Goal: Task Accomplishment & Management: Manage account settings

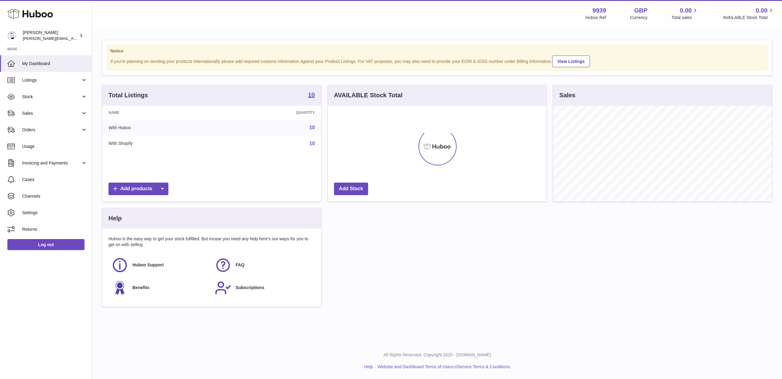
scroll to position [96, 218]
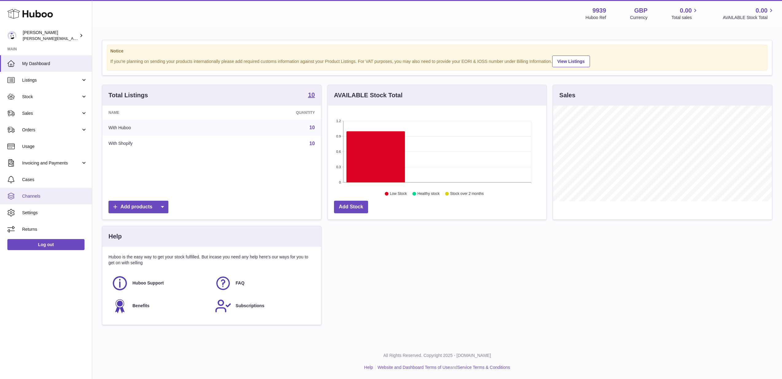
click at [36, 198] on link "Channels" at bounding box center [46, 196] width 92 height 17
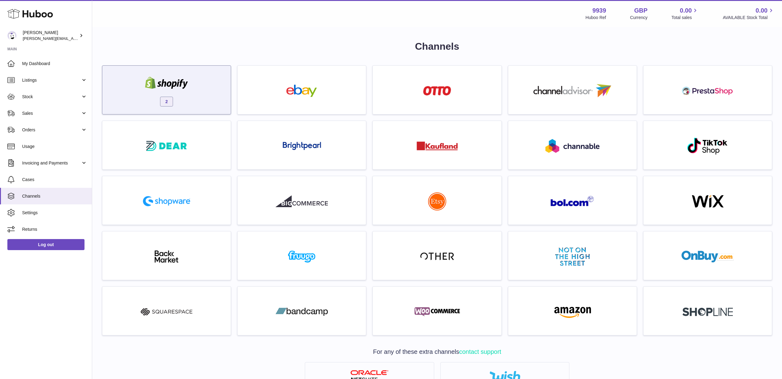
click at [201, 107] on div "2" at bounding box center [166, 91] width 122 height 39
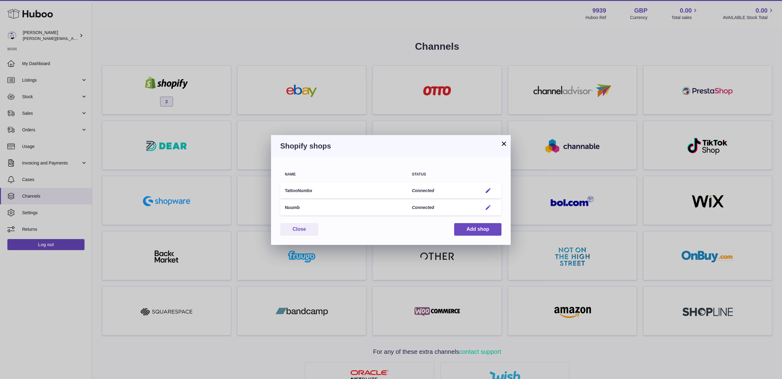
click at [487, 207] on em "button" at bounding box center [488, 208] width 6 height 6
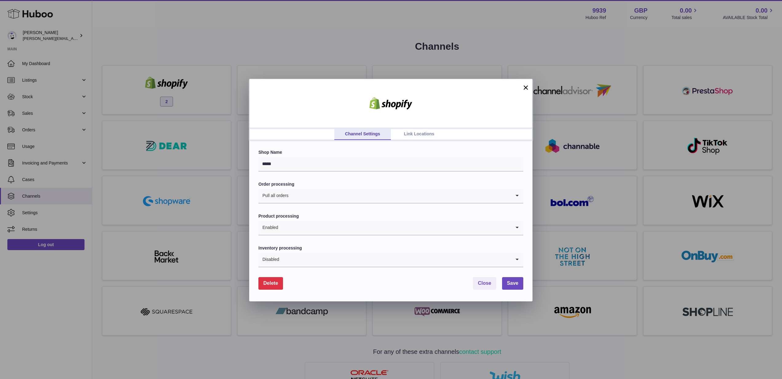
click at [273, 284] on span "Delete" at bounding box center [270, 283] width 15 height 5
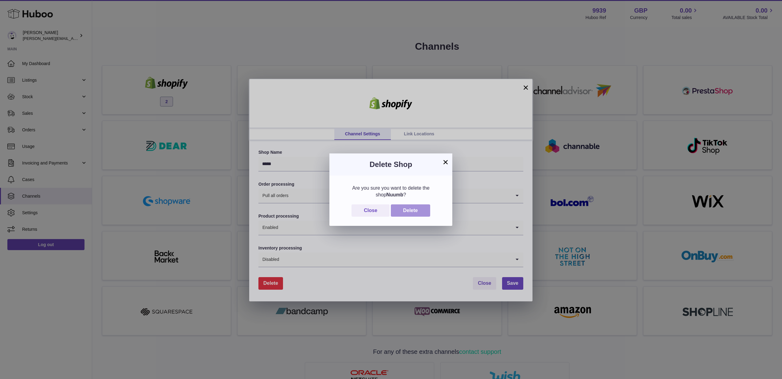
click at [405, 211] on button "Delete" at bounding box center [410, 211] width 39 height 13
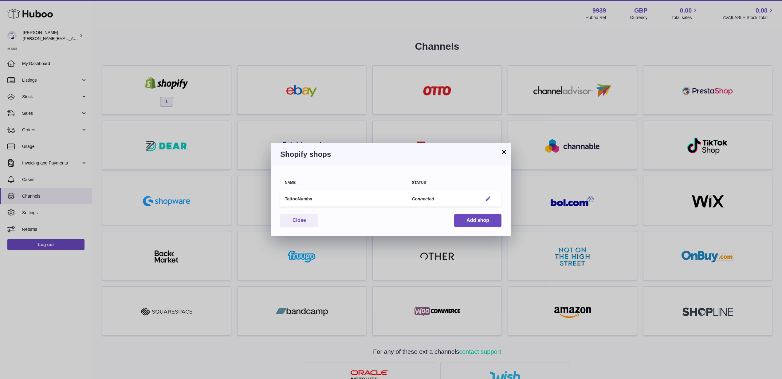
click at [489, 200] on em "button" at bounding box center [488, 199] width 6 height 6
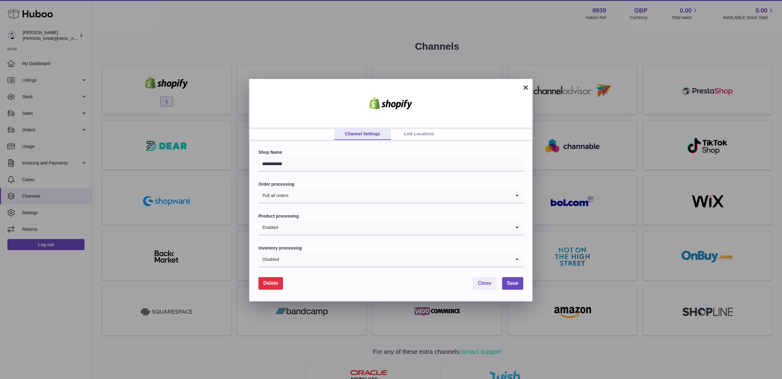
click at [276, 283] on span "Delete" at bounding box center [270, 283] width 15 height 5
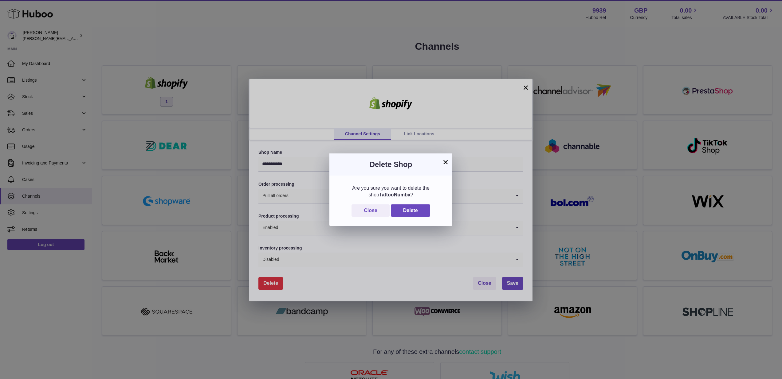
click at [446, 161] on button "×" at bounding box center [445, 161] width 7 height 7
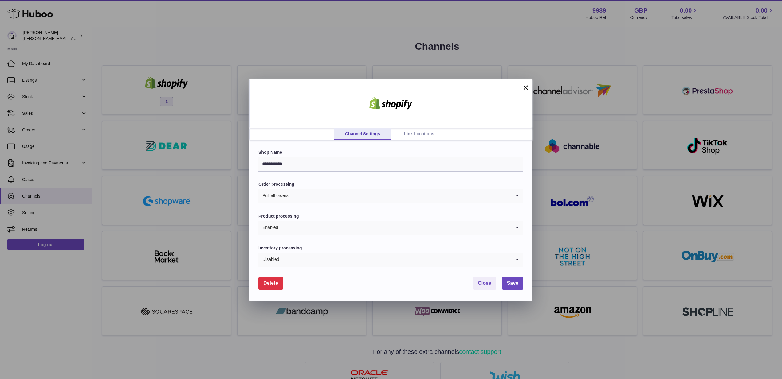
click at [522, 88] on button "×" at bounding box center [525, 87] width 7 height 7
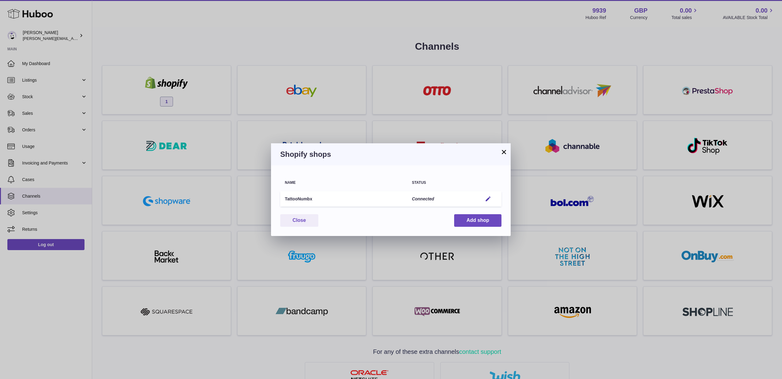
click at [504, 152] on button "×" at bounding box center [503, 151] width 7 height 7
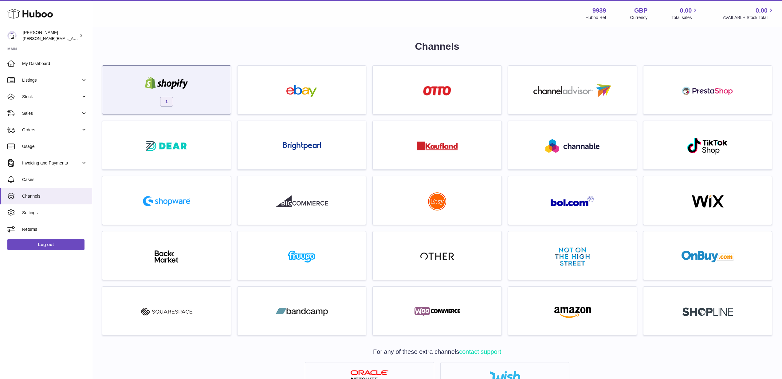
click at [184, 92] on div "1" at bounding box center [166, 91] width 122 height 39
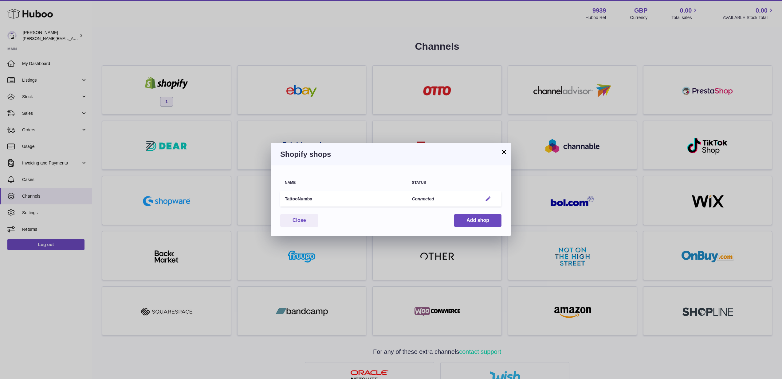
click at [486, 201] on em "button" at bounding box center [488, 199] width 6 height 6
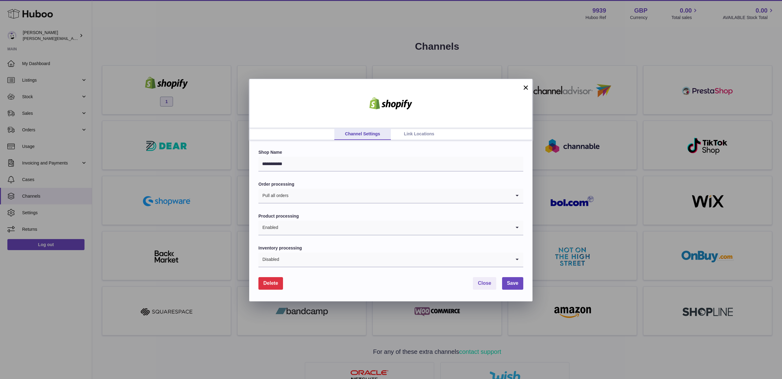
click at [267, 284] on span "Delete" at bounding box center [270, 283] width 15 height 5
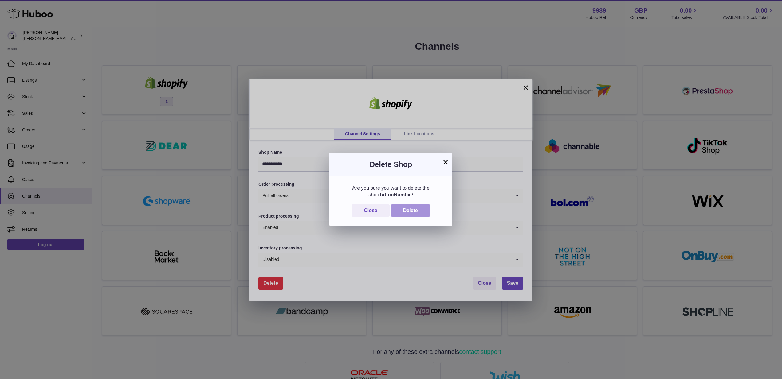
click at [412, 208] on button "Delete" at bounding box center [410, 211] width 39 height 13
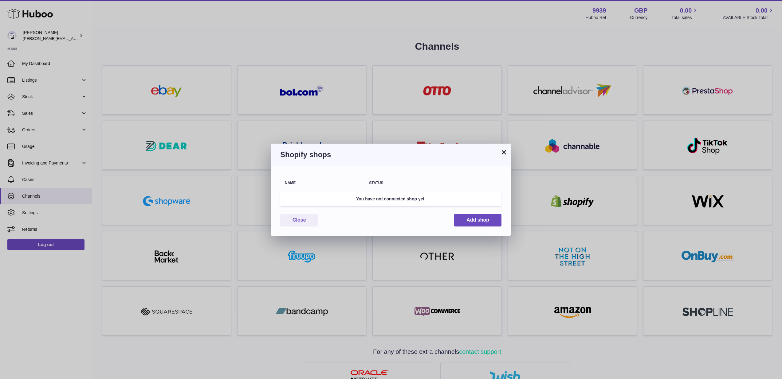
click at [503, 155] on button "×" at bounding box center [503, 152] width 7 height 7
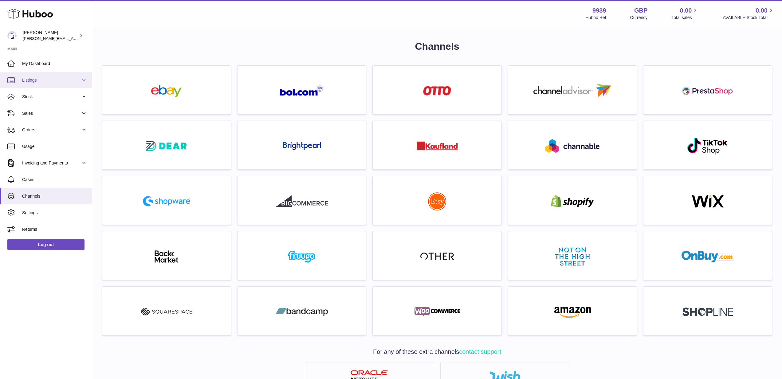
click at [46, 83] on link "Listings" at bounding box center [46, 80] width 92 height 17
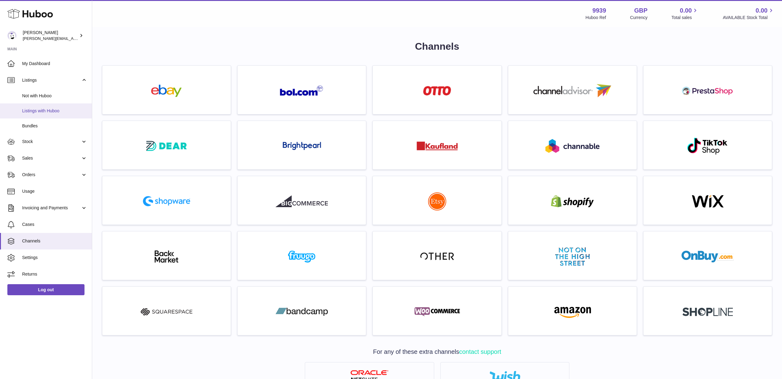
click at [48, 109] on span "Listings with Huboo" at bounding box center [54, 111] width 65 height 6
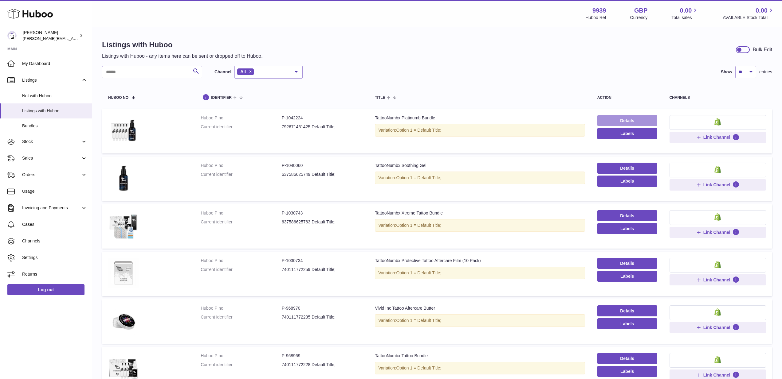
click at [628, 122] on link "Details" at bounding box center [627, 120] width 60 height 11
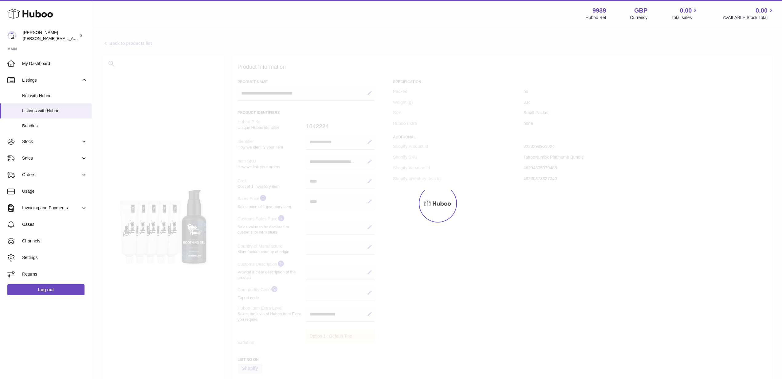
select select
select select "****"
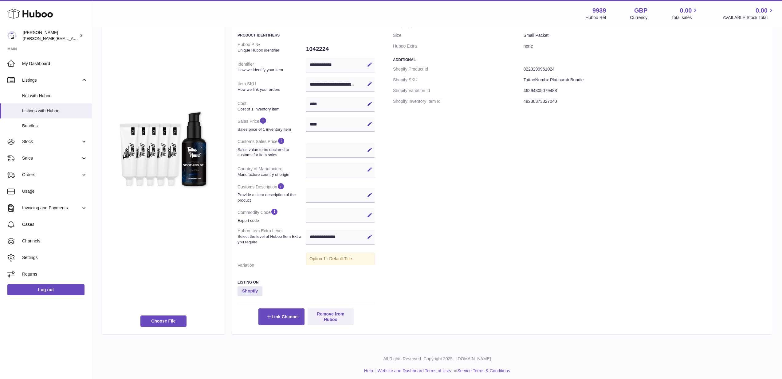
scroll to position [77, 0]
click at [333, 312] on button "Remove from Huboo" at bounding box center [330, 317] width 46 height 17
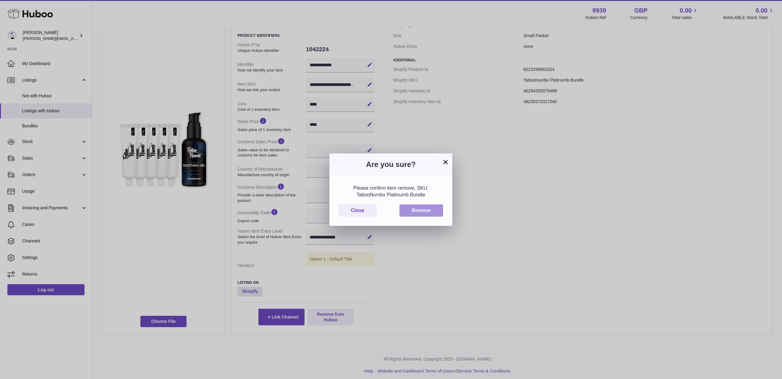
click at [429, 212] on button "Remove" at bounding box center [421, 211] width 44 height 13
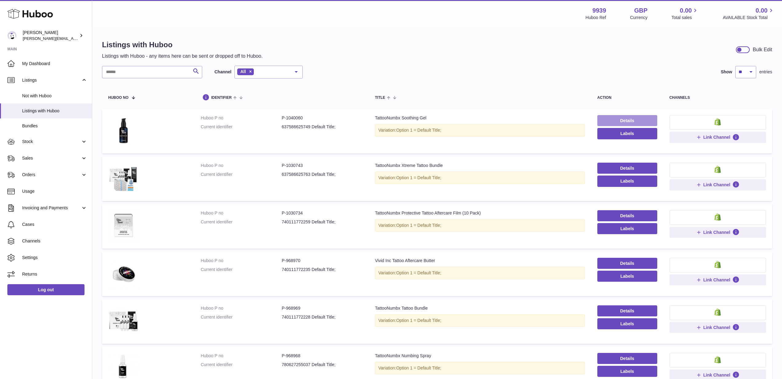
click at [622, 122] on link "Details" at bounding box center [627, 120] width 60 height 11
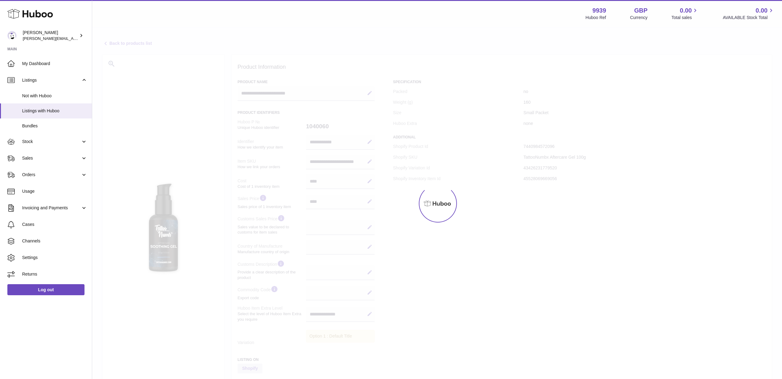
select select
select select "****"
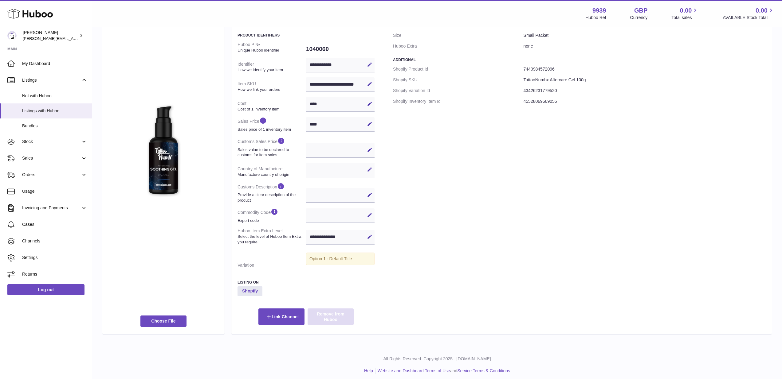
click at [335, 313] on button "Remove from Huboo" at bounding box center [330, 317] width 46 height 17
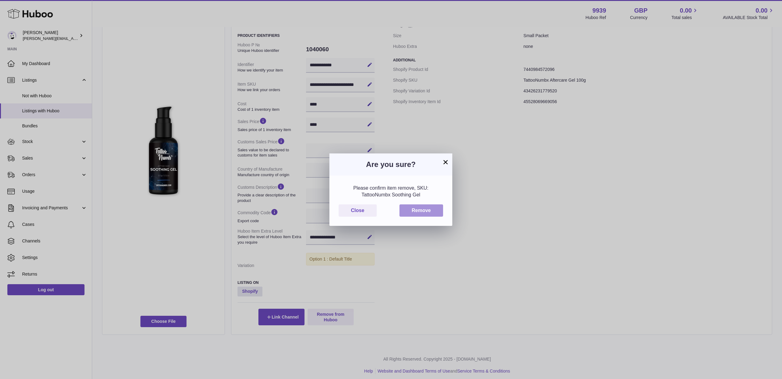
click at [422, 209] on button "Remove" at bounding box center [421, 211] width 44 height 13
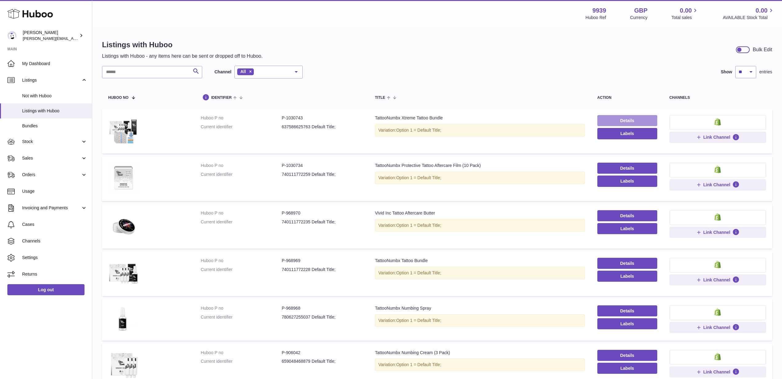
click at [616, 121] on link "Details" at bounding box center [627, 120] width 60 height 11
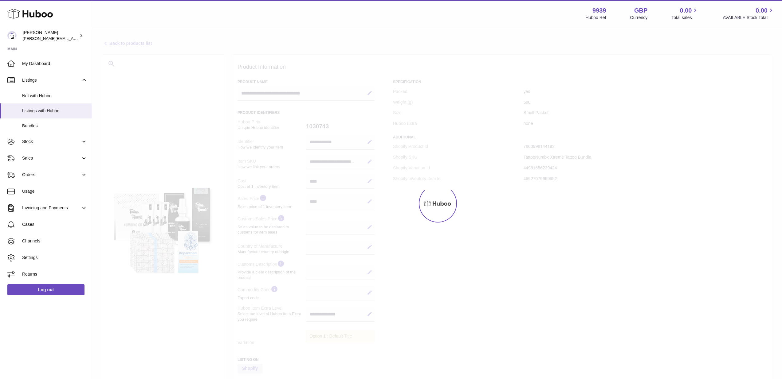
select select
select select "****"
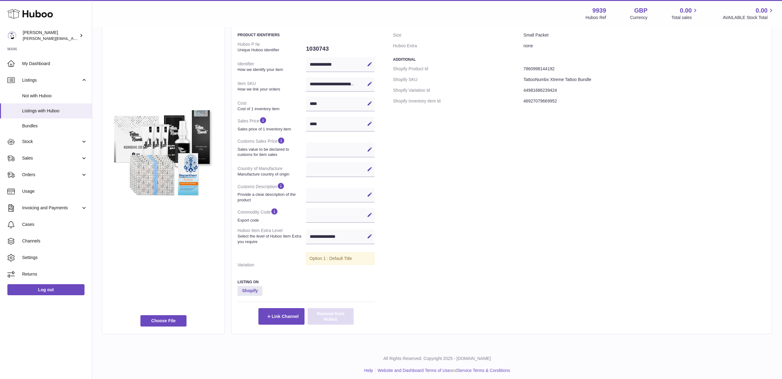
scroll to position [77, 0]
click at [328, 319] on button "Remove from Huboo" at bounding box center [330, 317] width 46 height 17
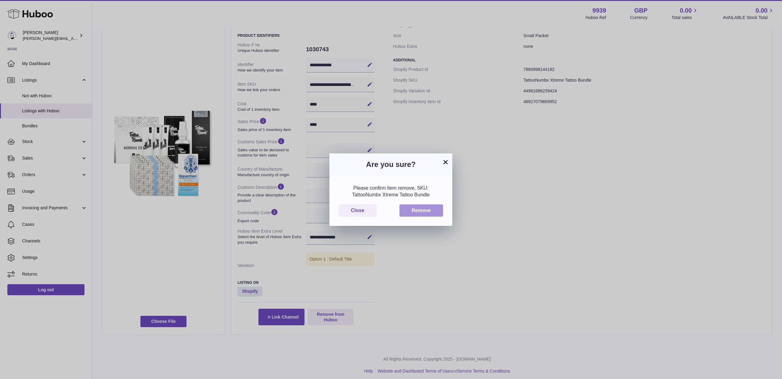
click at [426, 212] on button "Remove" at bounding box center [421, 211] width 44 height 13
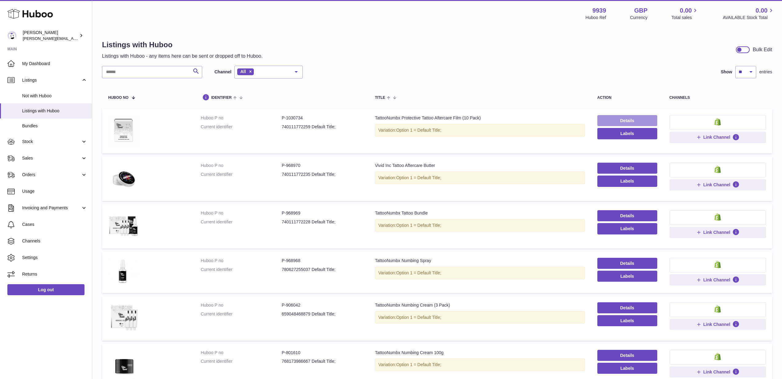
click at [645, 124] on link "Details" at bounding box center [627, 120] width 60 height 11
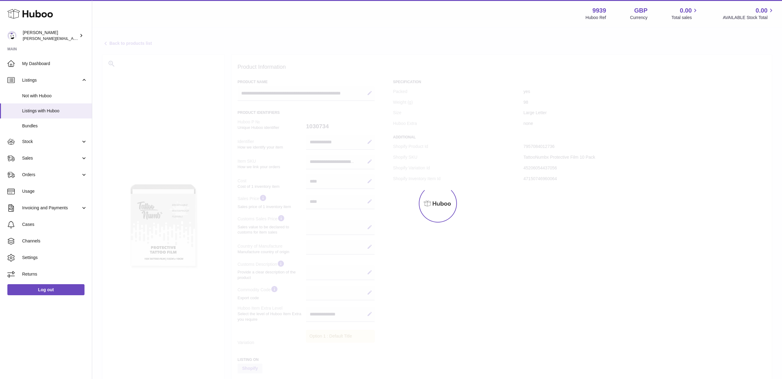
select select
select select "****"
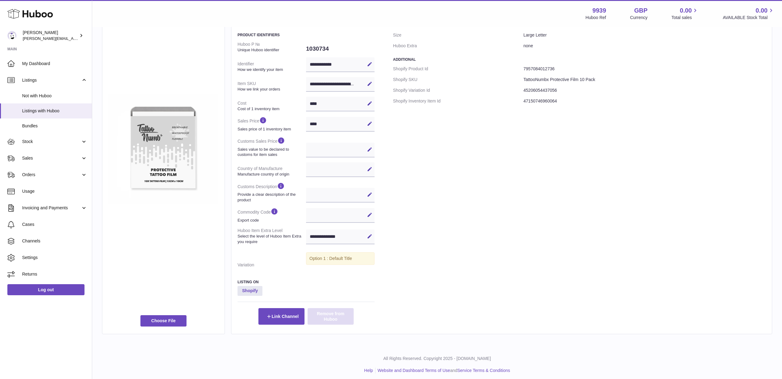
scroll to position [77, 0]
click at [343, 320] on button "Remove from Huboo" at bounding box center [330, 317] width 46 height 17
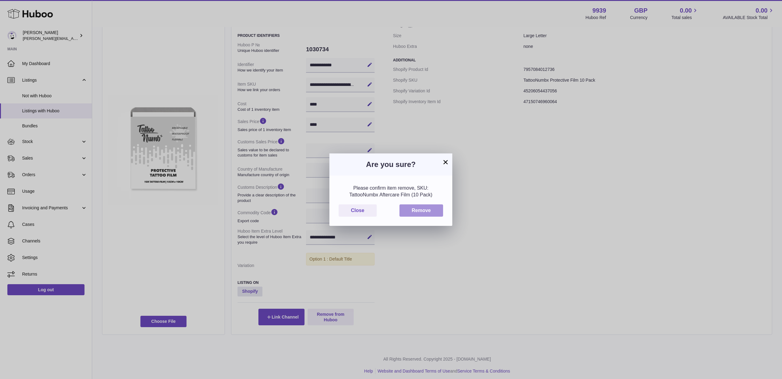
click at [426, 214] on button "Remove" at bounding box center [421, 211] width 44 height 13
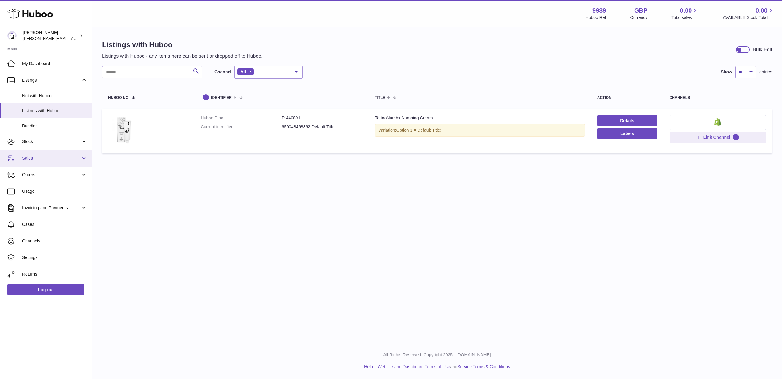
click at [55, 157] on span "Sales" at bounding box center [51, 158] width 59 height 6
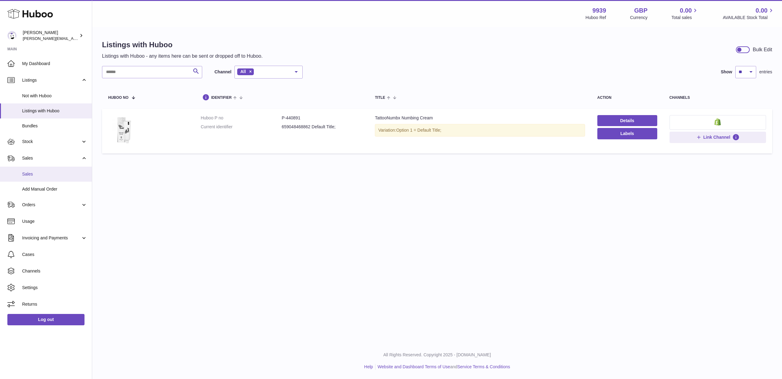
click at [52, 171] on span "Sales" at bounding box center [54, 174] width 65 height 6
